Goal: Information Seeking & Learning: Learn about a topic

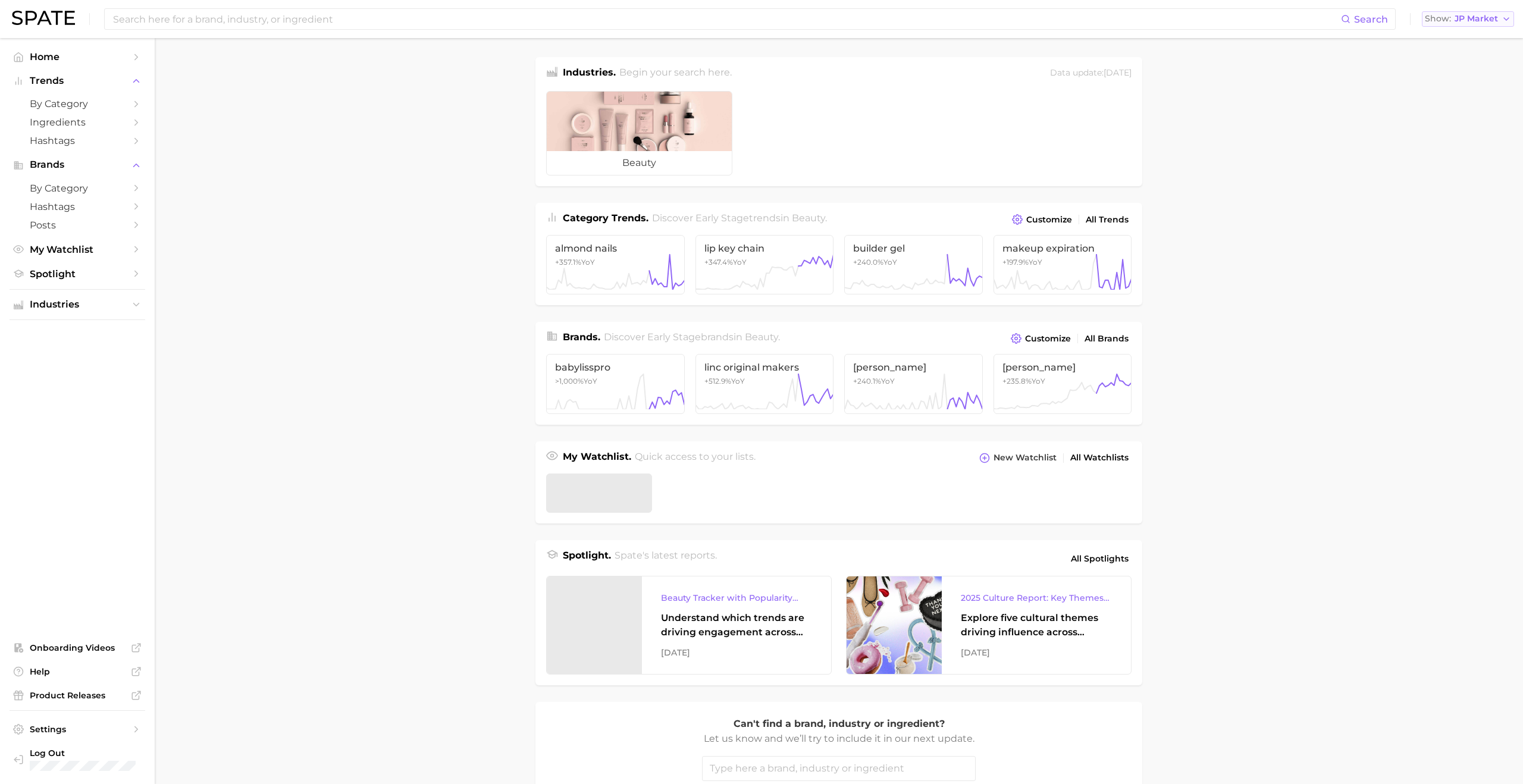
click at [1491, 16] on span "JP Market" at bounding box center [1476, 19] width 43 height 6
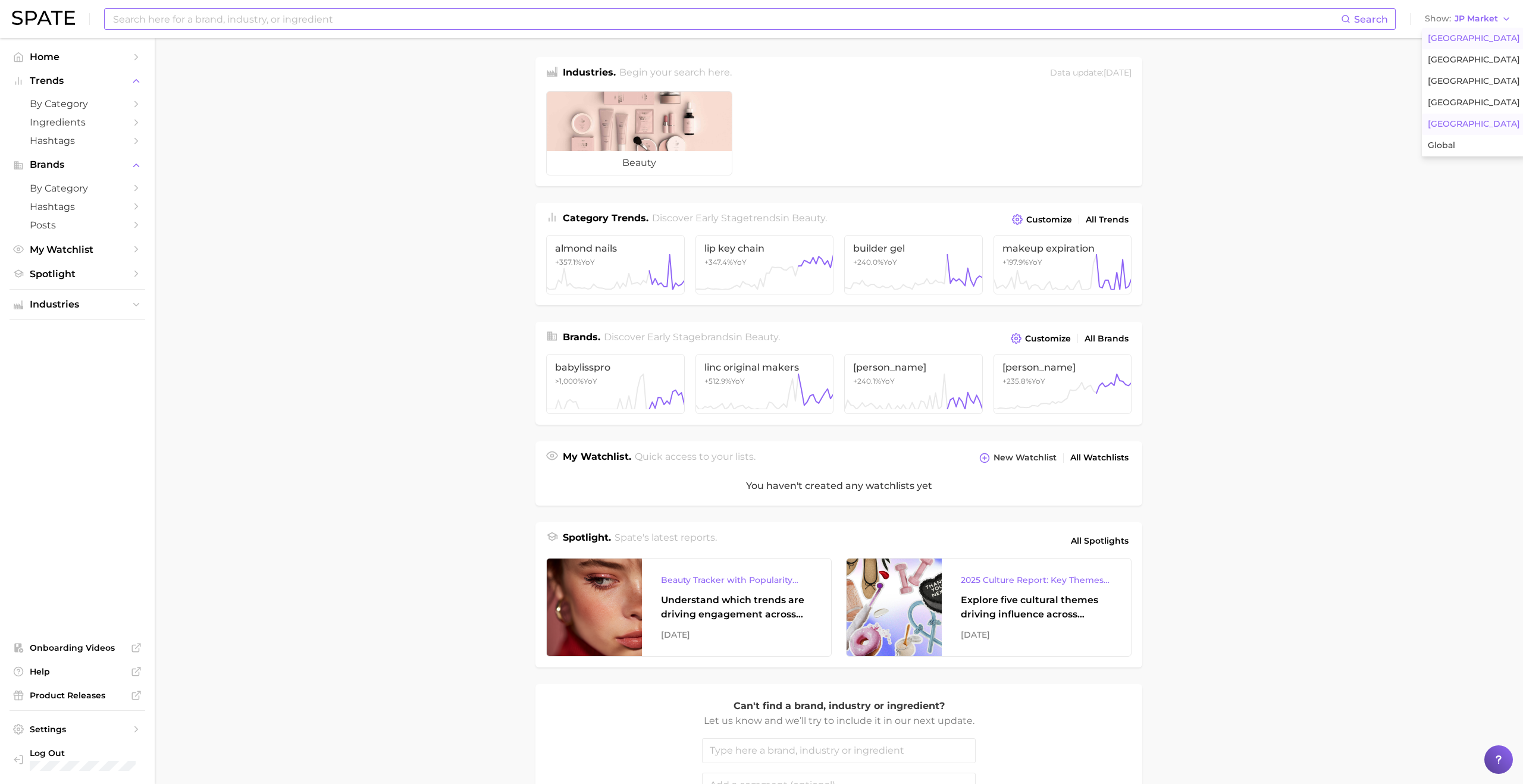
drag, startPoint x: 1452, startPoint y: 39, endPoint x: 1127, endPoint y: 11, distance: 326.2
click at [1432, 35] on span "United States" at bounding box center [1474, 38] width 92 height 10
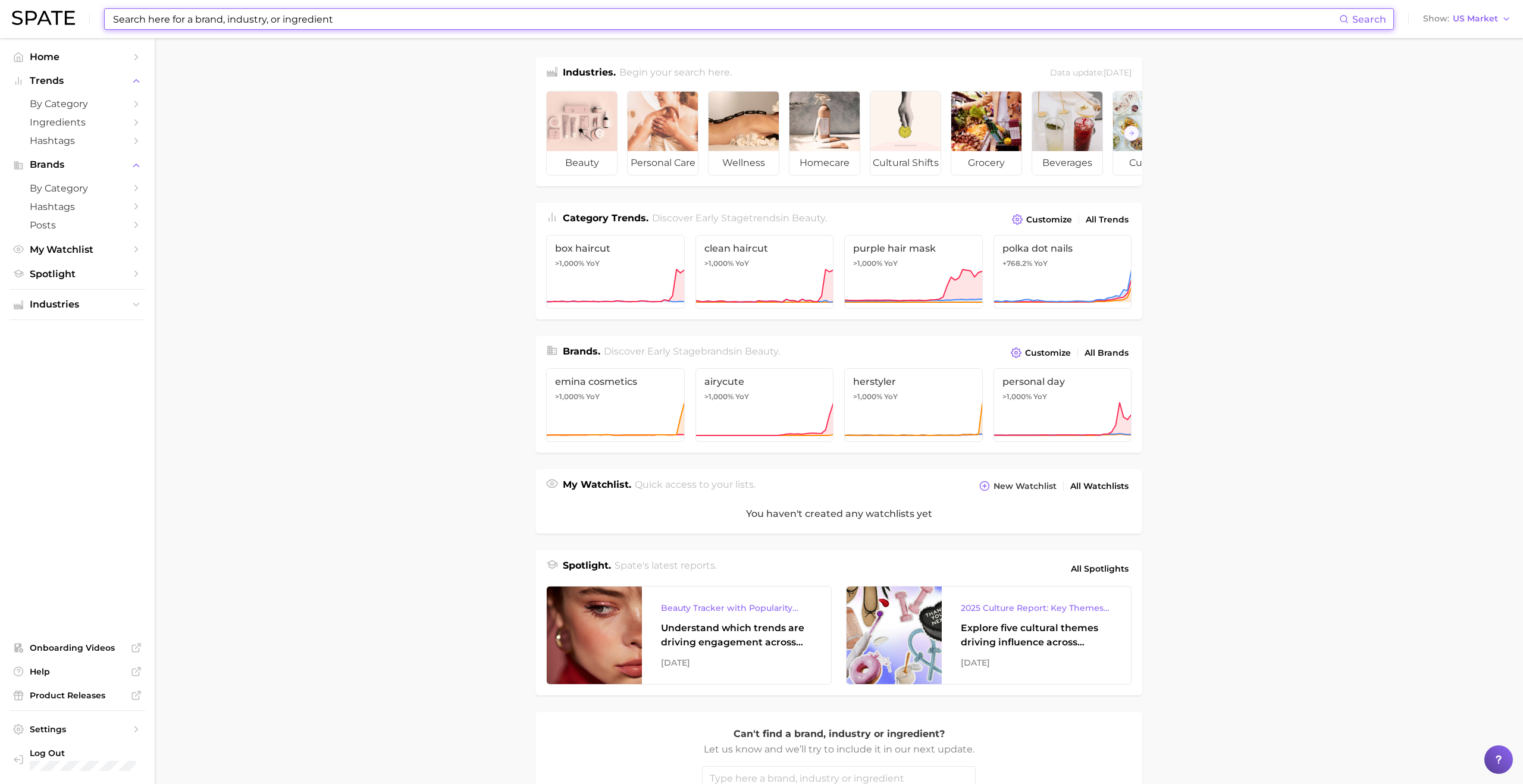
click at [976, 25] on input at bounding box center [726, 19] width 1227 height 20
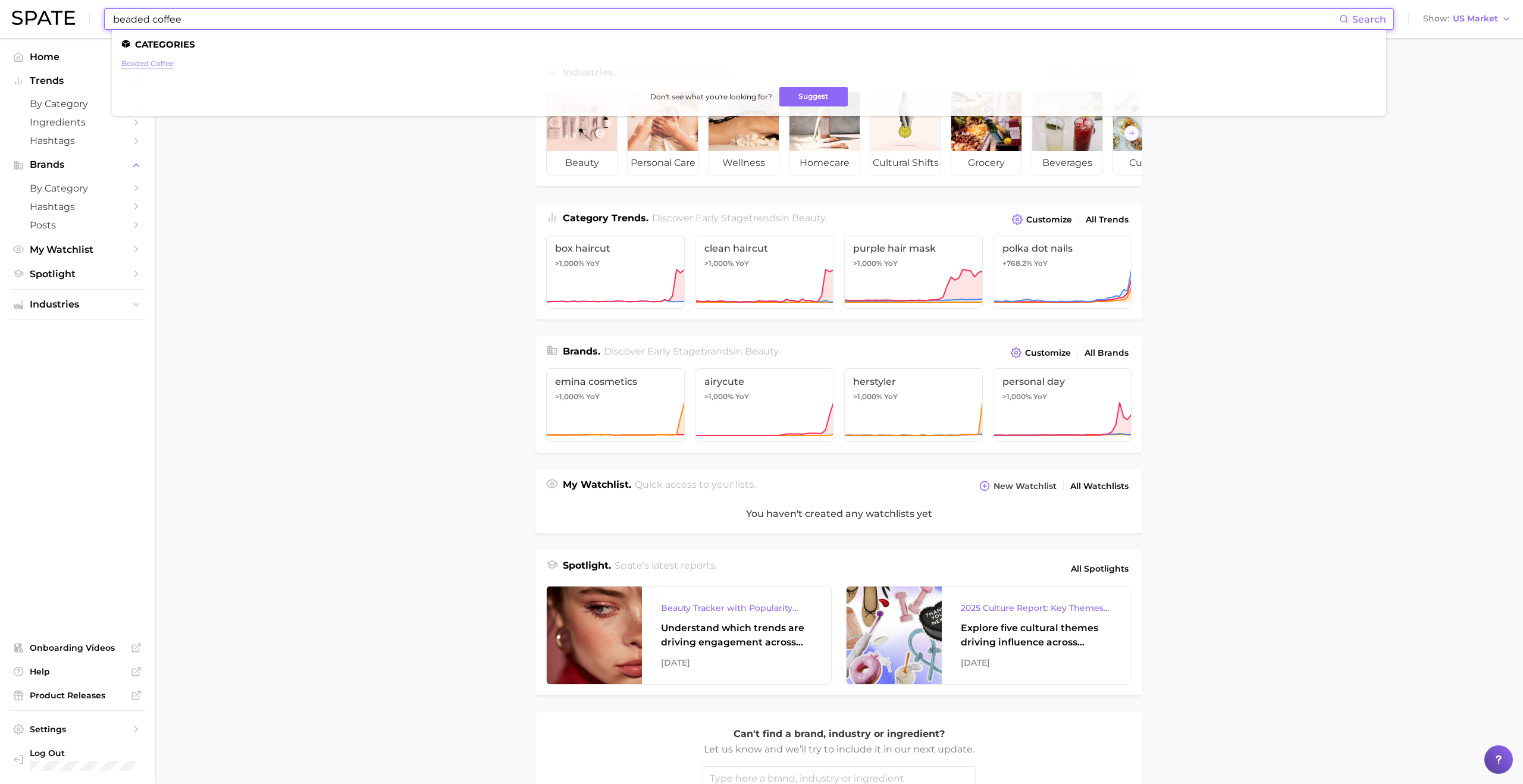
type input "beaded coffee"
click at [125, 63] on link "beaded coffee" at bounding box center [147, 64] width 52 height 9
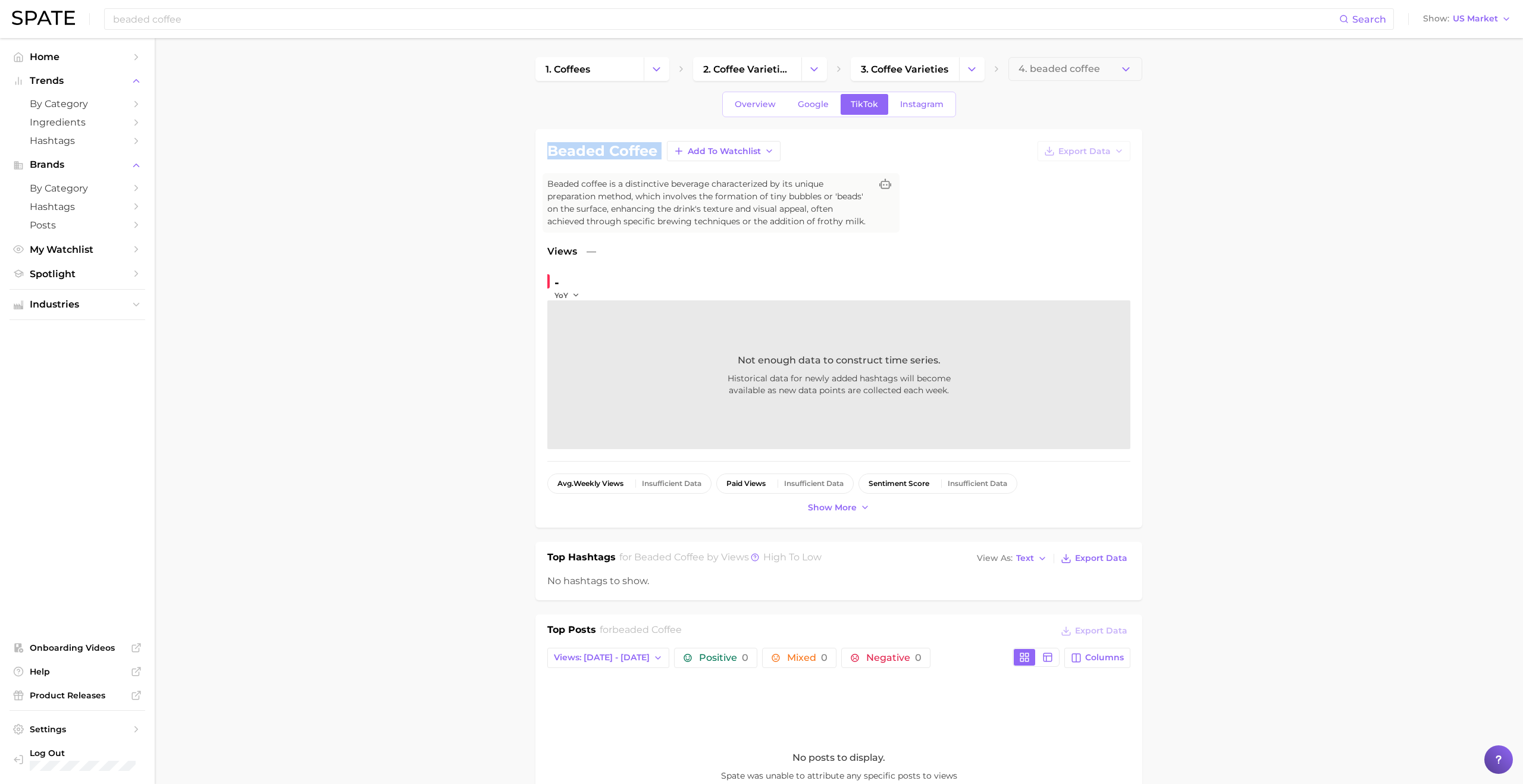
drag, startPoint x: 550, startPoint y: 151, endPoint x: 666, endPoint y: 151, distance: 116.0
click at [666, 151] on div "beaded coffee Add to Watchlist Export Data" at bounding box center [839, 151] width 584 height 20
copy div "beaded coffee Add to Watchlist Export Data"
click at [807, 111] on link "Google" at bounding box center [813, 104] width 51 height 21
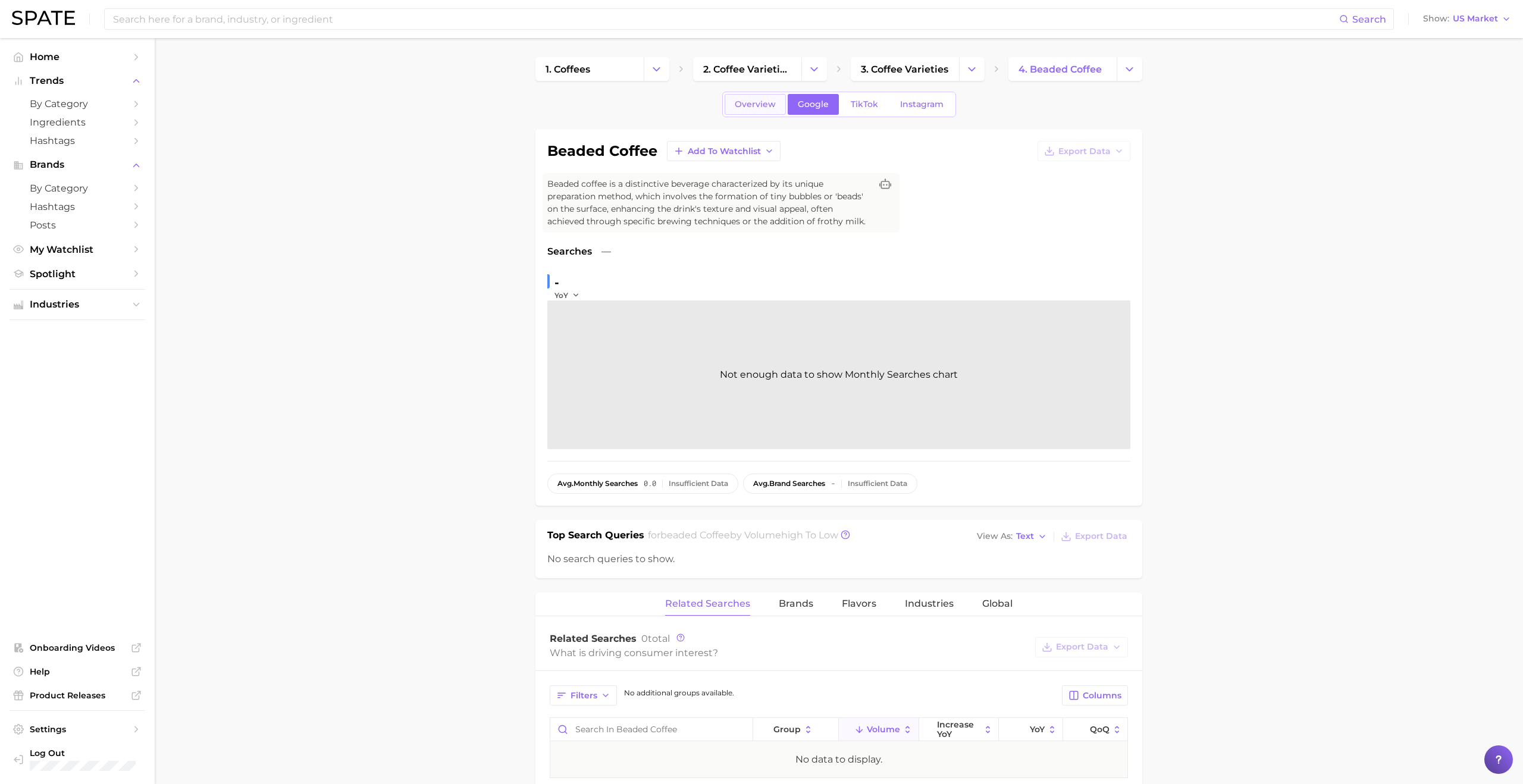
click at [762, 103] on span "Overview" at bounding box center [755, 104] width 41 height 10
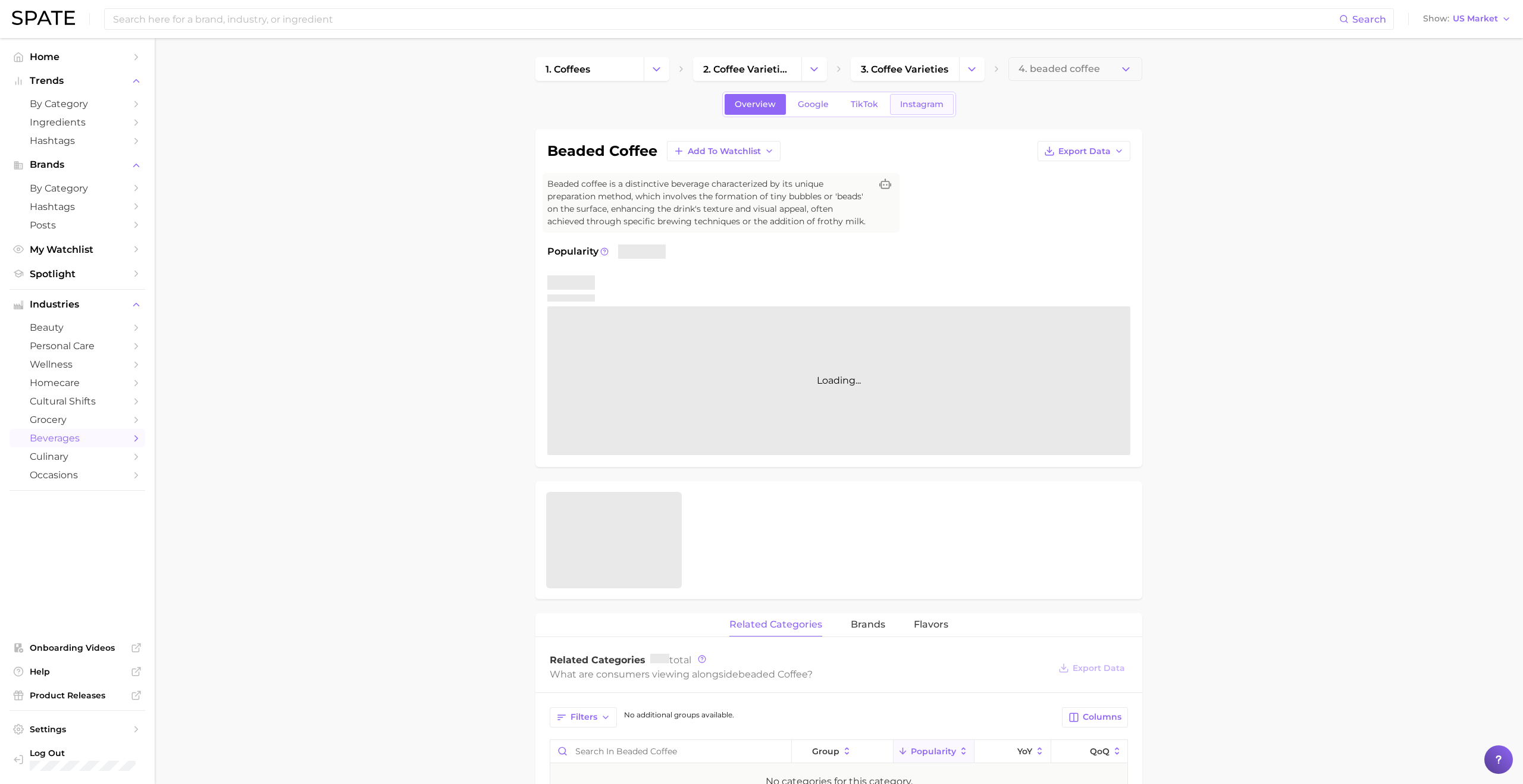
click at [913, 105] on span "Instagram" at bounding box center [922, 104] width 43 height 10
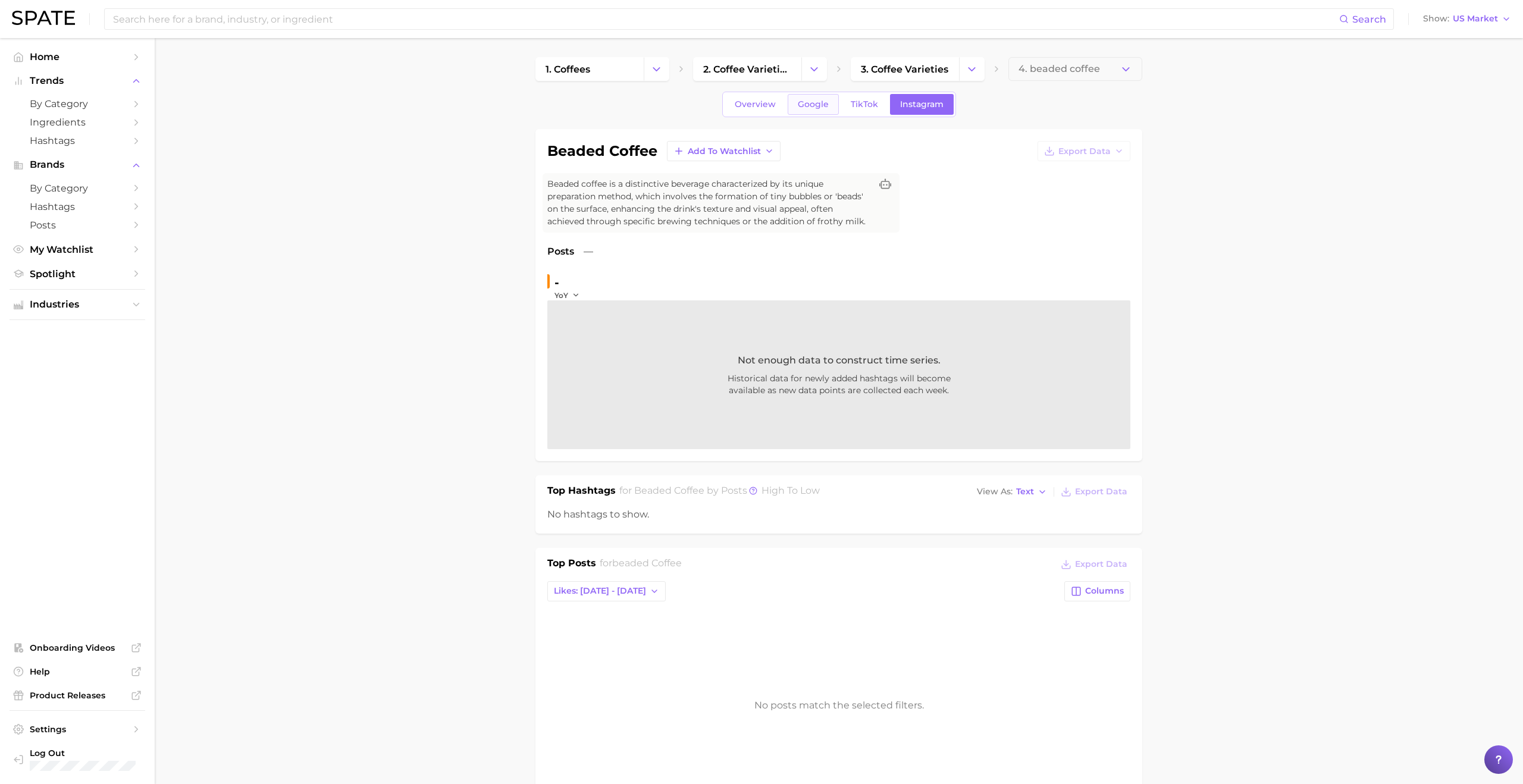
click at [814, 107] on span "Google" at bounding box center [813, 104] width 31 height 10
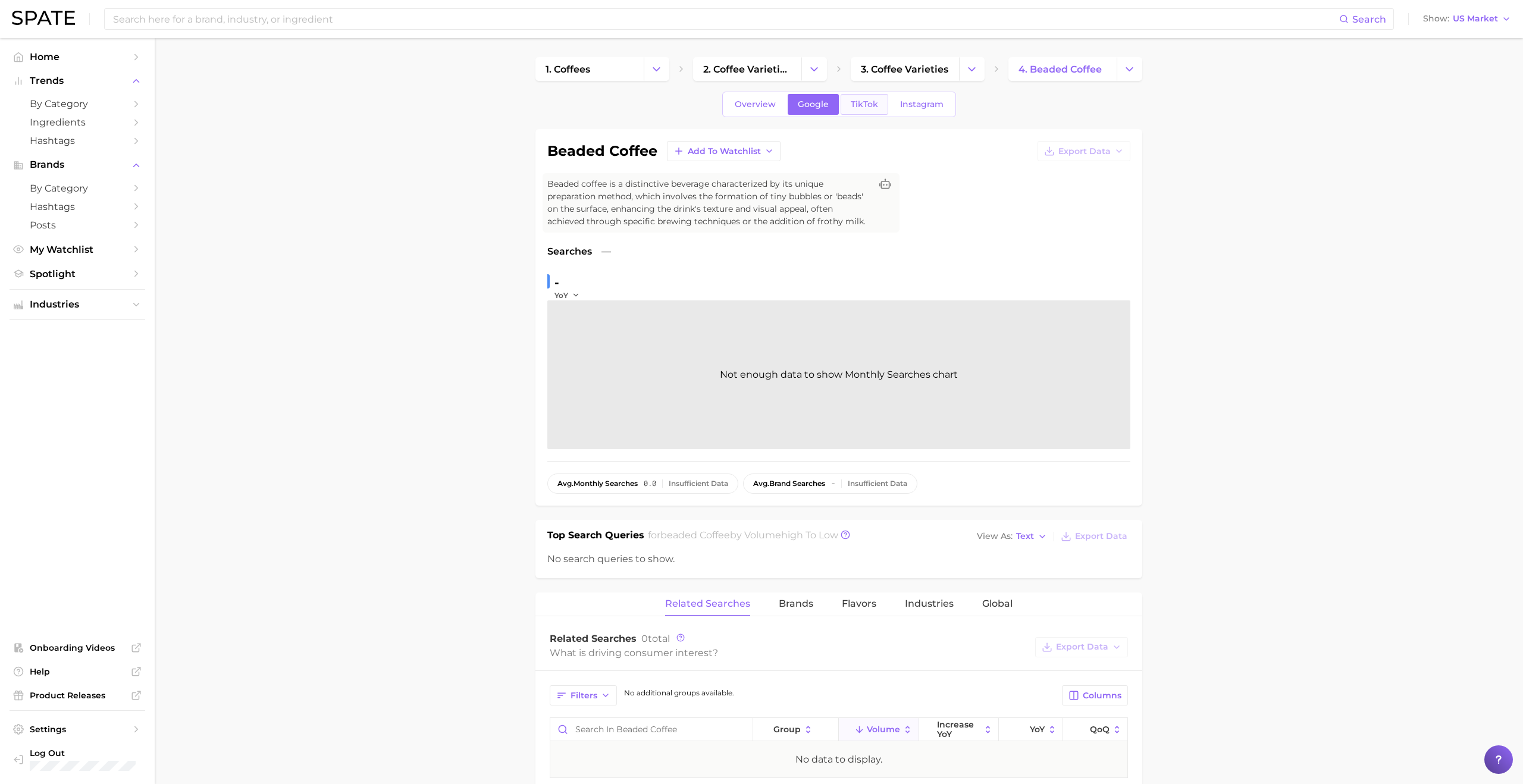
click at [865, 107] on span "TikTok" at bounding box center [864, 104] width 27 height 10
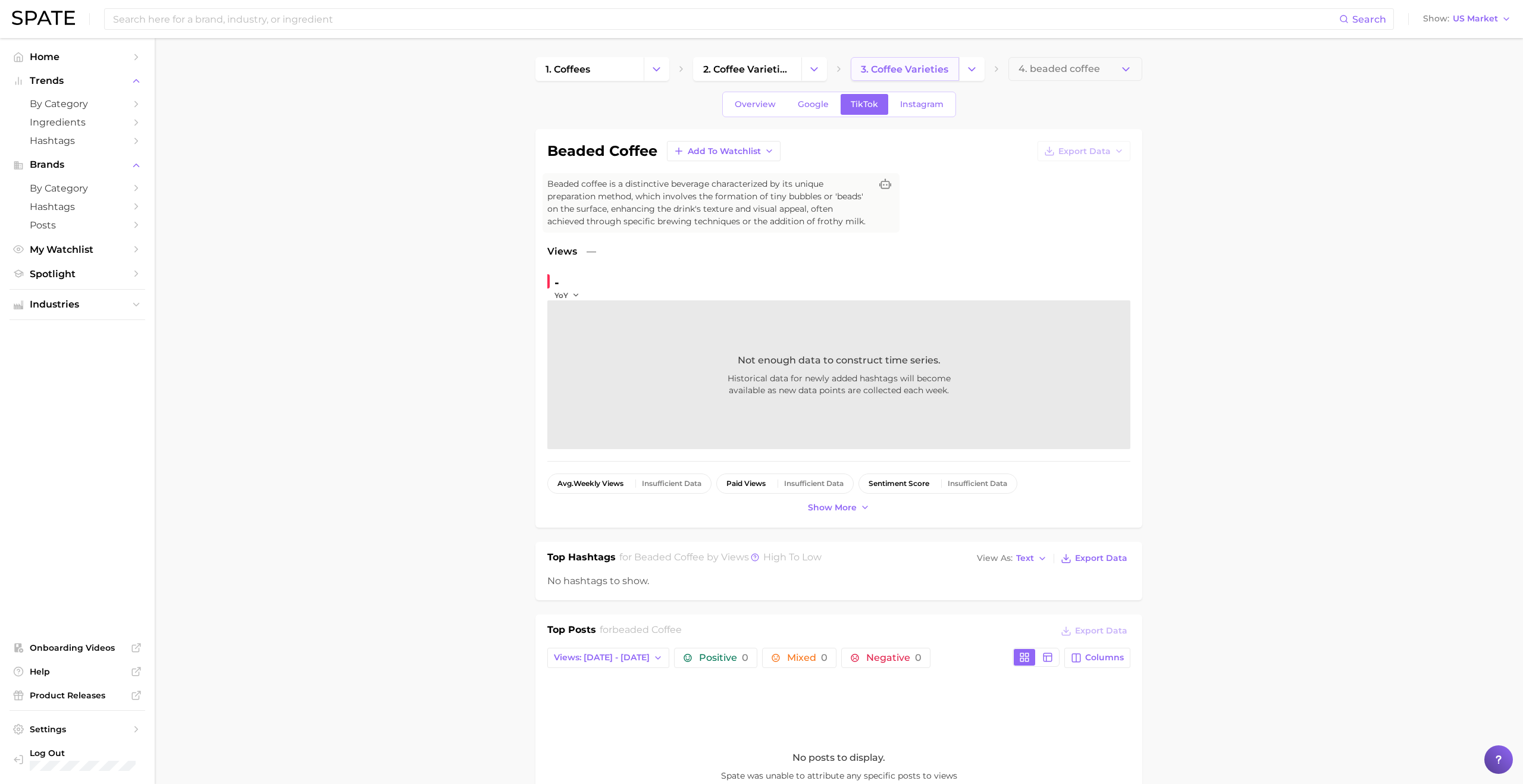
click at [909, 61] on link "3. coffee varieties" at bounding box center [905, 69] width 109 height 24
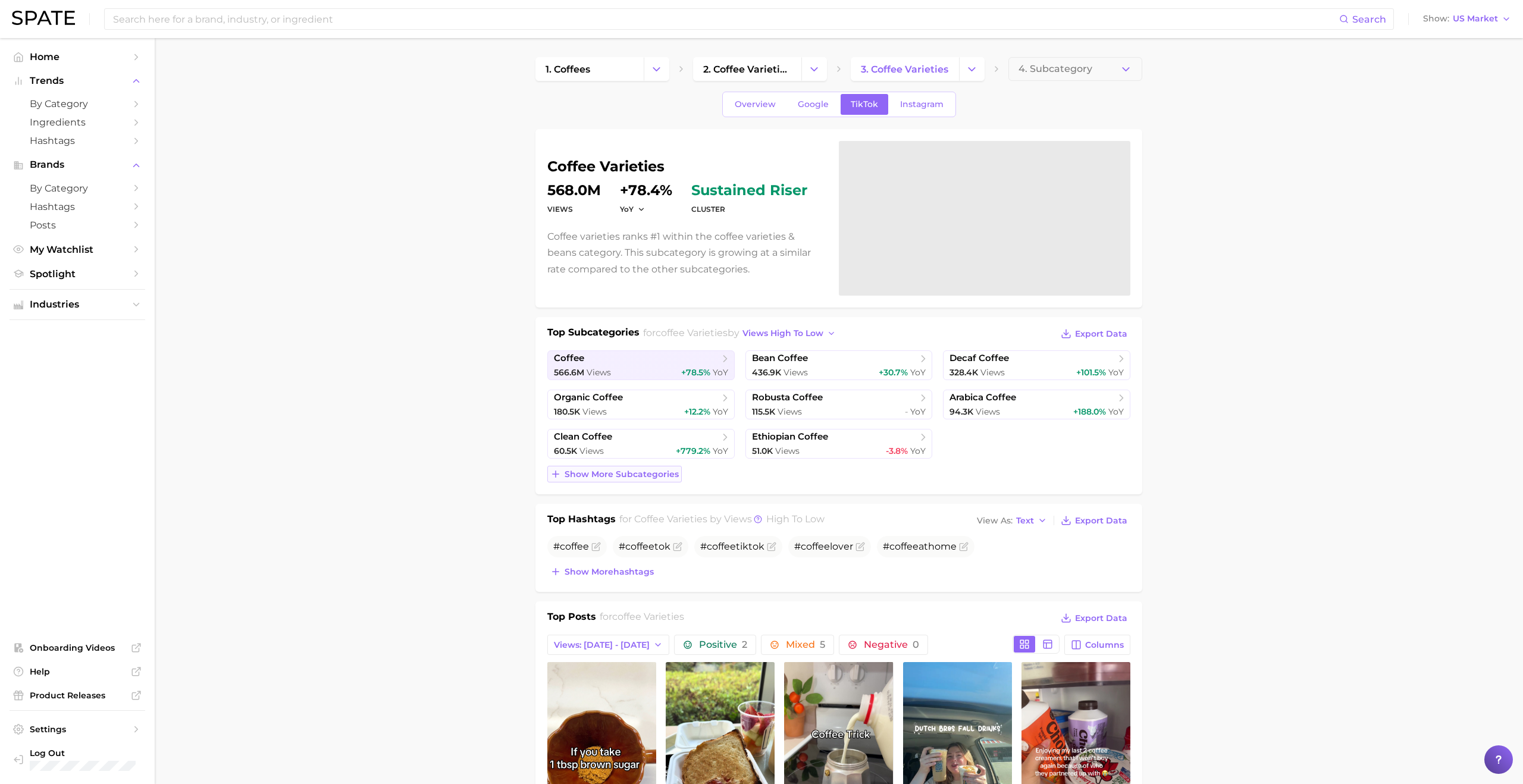
click at [633, 470] on span "Show more subcategories" at bounding box center [622, 474] width 114 height 10
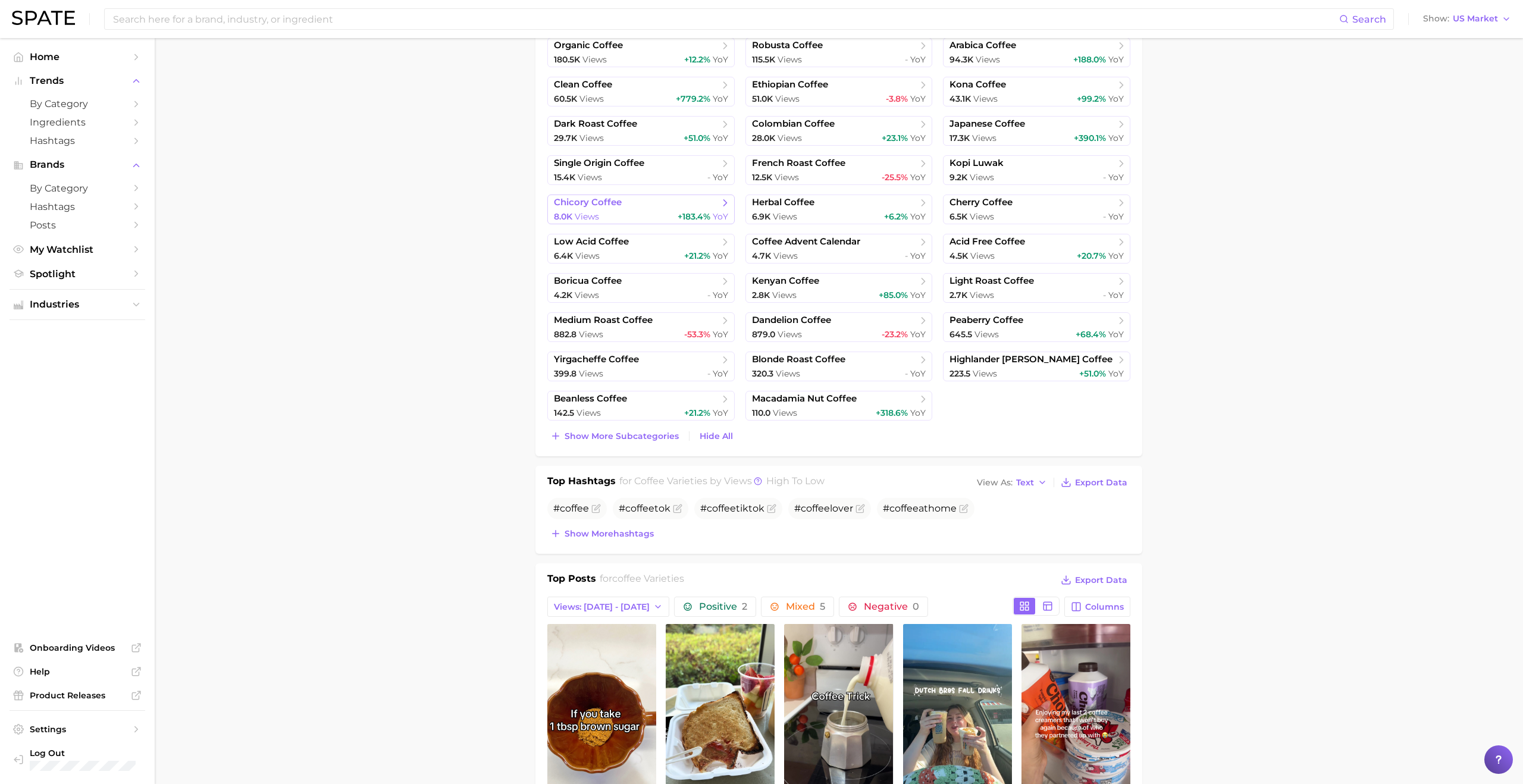
scroll to position [384, 0]
